Goal: Navigation & Orientation: Find specific page/section

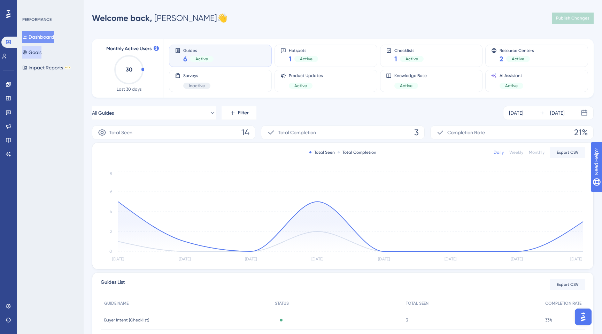
click at [38, 54] on button "Goals" at bounding box center [31, 52] width 19 height 13
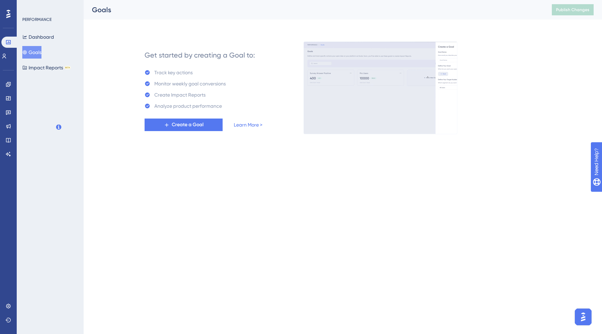
click at [6, 62] on div "Engagement Widgets Feedback Product Updates Knowledge Base AI Assistant" at bounding box center [8, 111] width 11 height 98
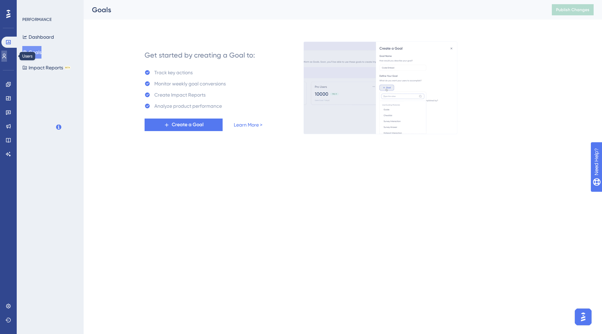
click at [6, 60] on link at bounding box center [4, 55] width 6 height 11
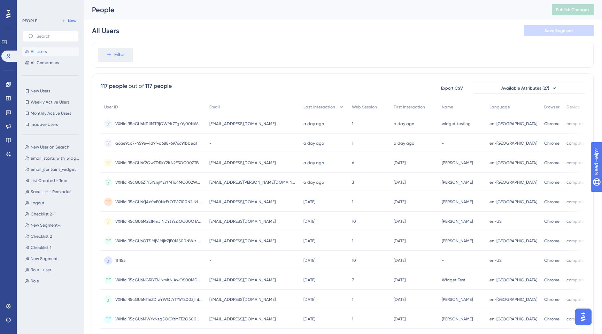
click at [7, 91] on div "Engagement Widgets Feedback Product Updates Knowledge Base AI Assistant" at bounding box center [9, 119] width 6 height 81
click at [7, 87] on icon at bounding box center [9, 84] width 6 height 6
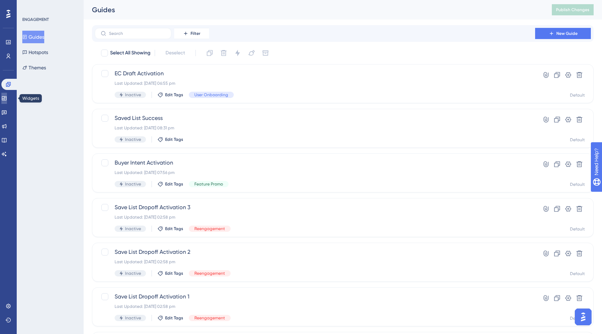
click at [6, 98] on icon at bounding box center [4, 98] width 5 height 4
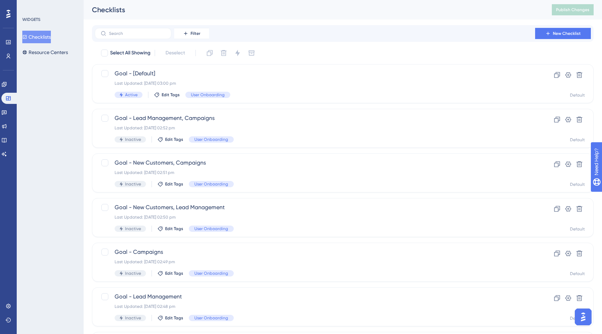
click at [43, 59] on div "WIDGETS Checklists Resource Centers" at bounding box center [50, 167] width 67 height 334
click at [44, 54] on button "Resource Centers" at bounding box center [45, 52] width 46 height 13
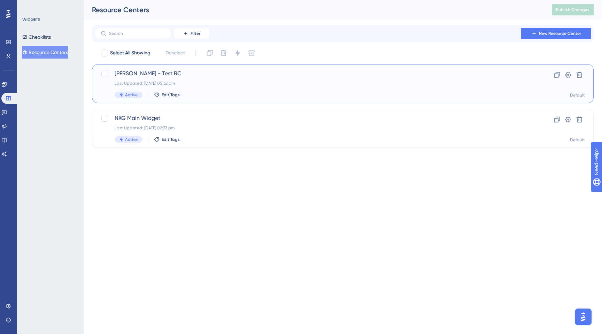
click at [168, 76] on span "[PERSON_NAME] - Test RC" at bounding box center [315, 73] width 400 height 8
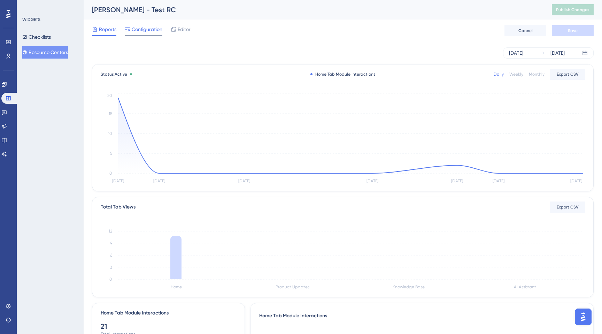
click at [151, 32] on span "Configuration" at bounding box center [147, 29] width 31 height 8
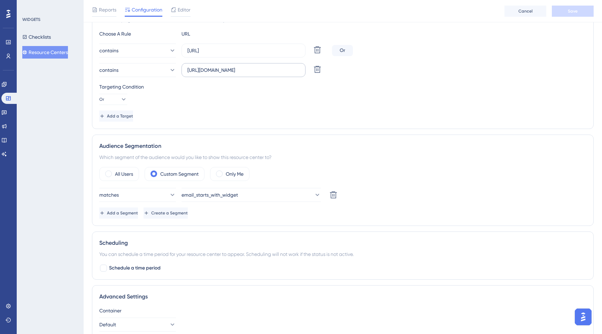
scroll to position [154, 0]
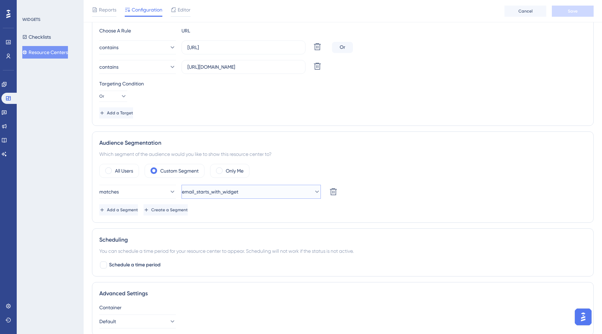
click at [226, 187] on span "email_starts_with_widget" at bounding box center [210, 191] width 56 height 8
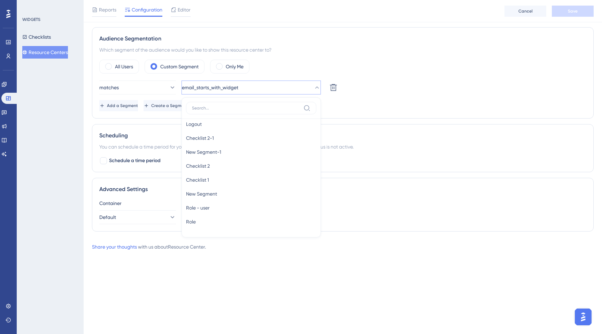
scroll to position [0, 0]
